Goal: Task Accomplishment & Management: Manage account settings

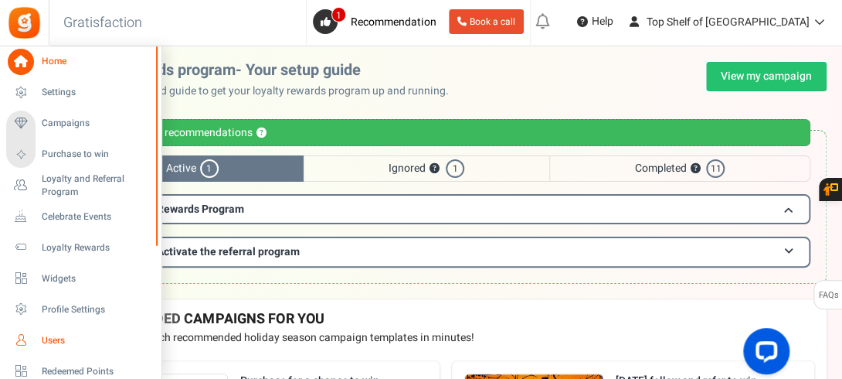
click at [28, 337] on icon at bounding box center [21, 340] width 26 height 26
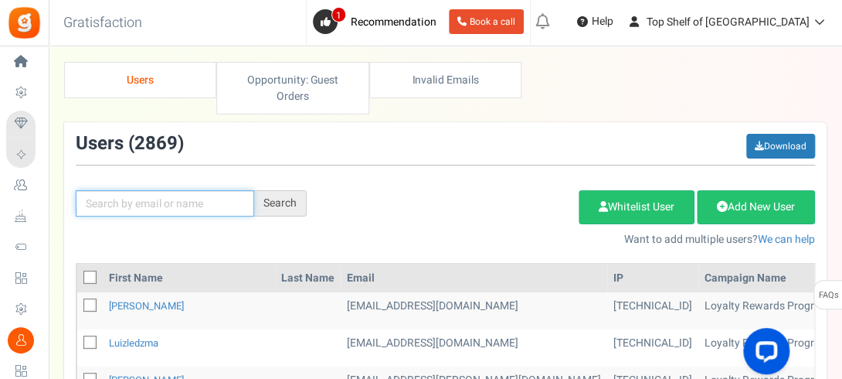
click at [170, 206] on input "text" at bounding box center [165, 203] width 178 height 26
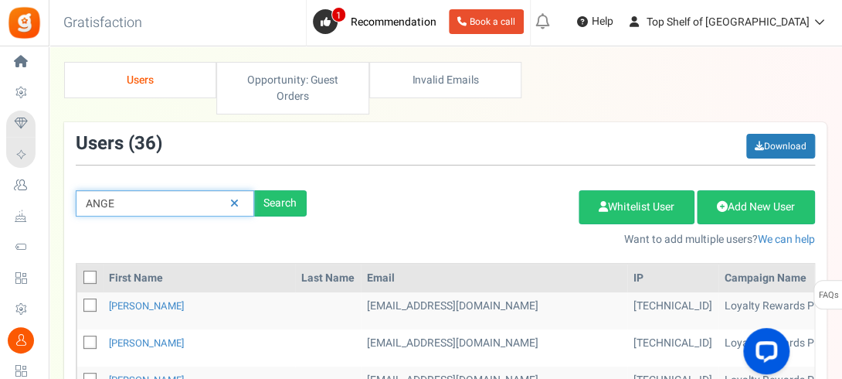
click at [198, 200] on input "ANGE" at bounding box center [165, 203] width 178 height 26
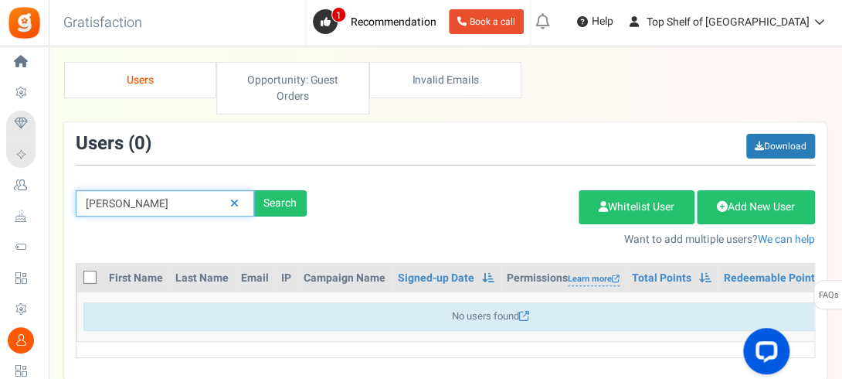
type input "[PERSON_NAME]"
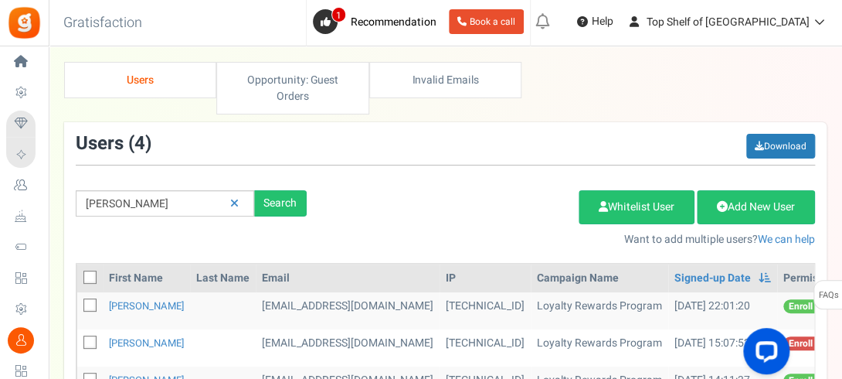
click at [840, 287] on div "FAQs" at bounding box center [827, 294] width 29 height 29
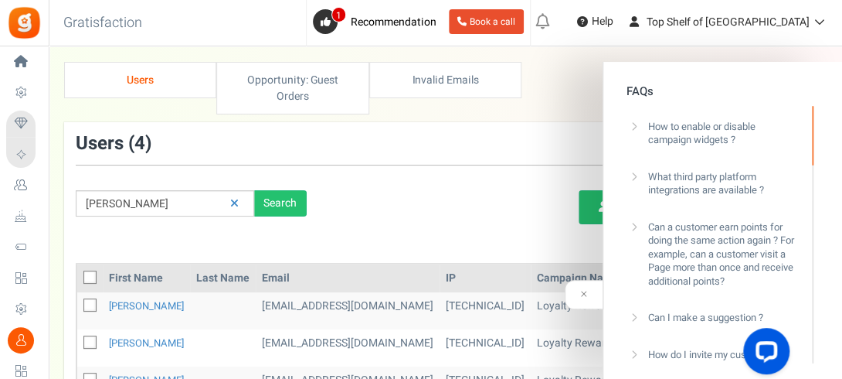
scroll to position [221, 0]
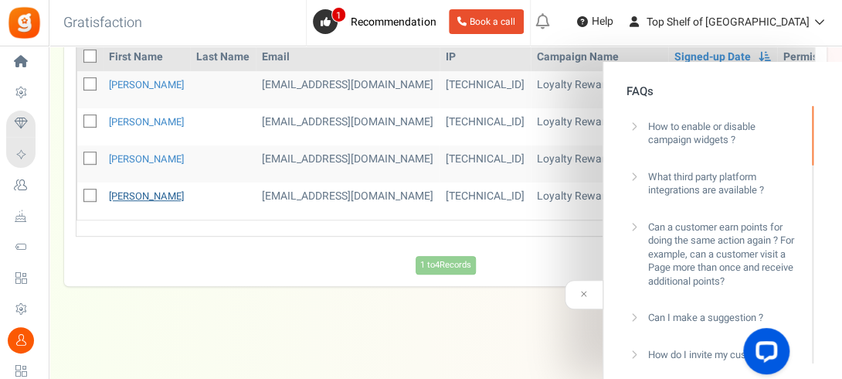
click at [118, 195] on link "[PERSON_NAME]" at bounding box center [146, 195] width 75 height 15
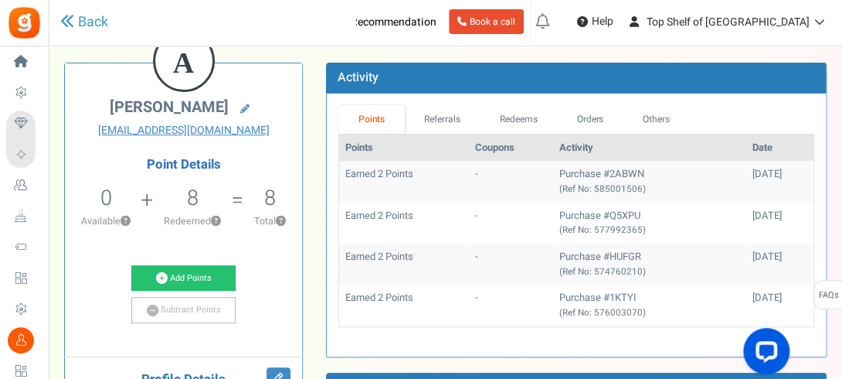
scroll to position [93, 0]
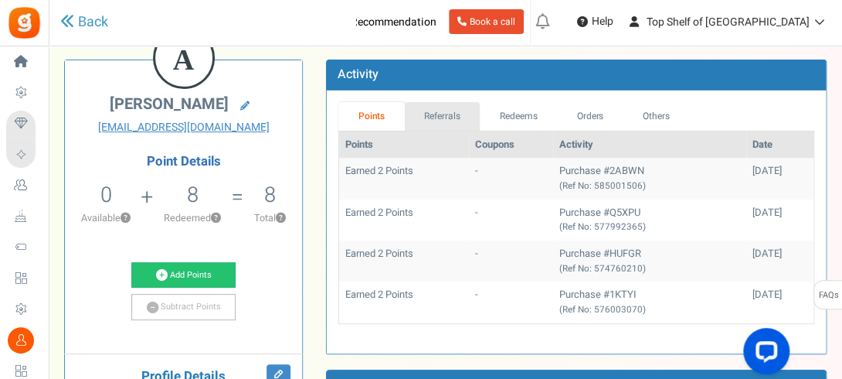
click at [454, 120] on link "Referrals" at bounding box center [443, 116] width 76 height 29
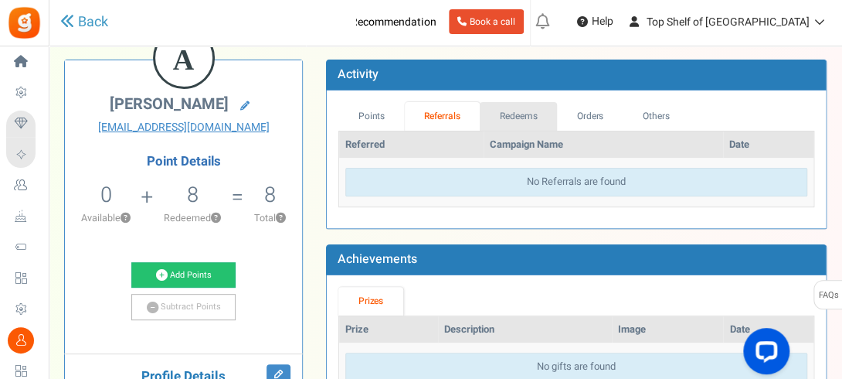
click at [511, 111] on link "Redeems" at bounding box center [518, 116] width 77 height 29
